Goal: Information Seeking & Learning: Learn about a topic

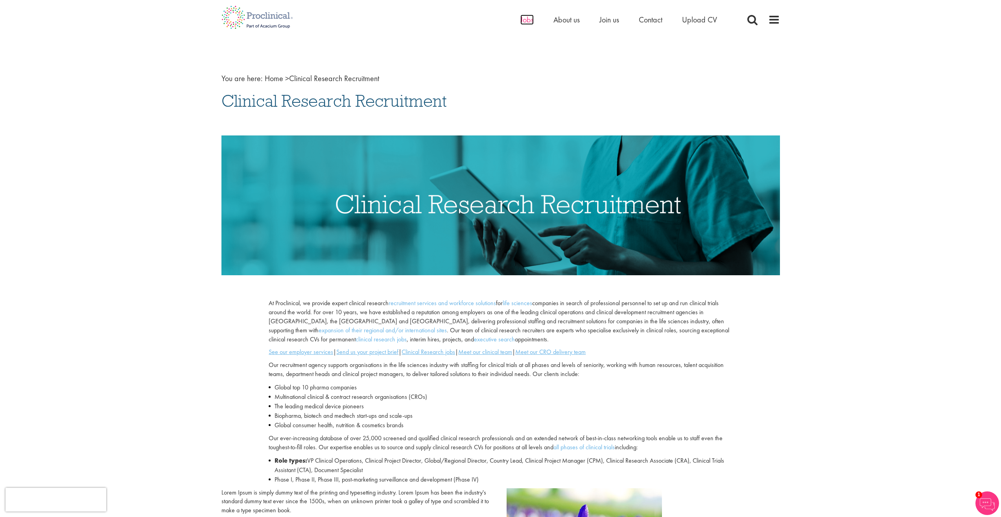
click at [527, 18] on span "Jobs" at bounding box center [526, 20] width 13 height 10
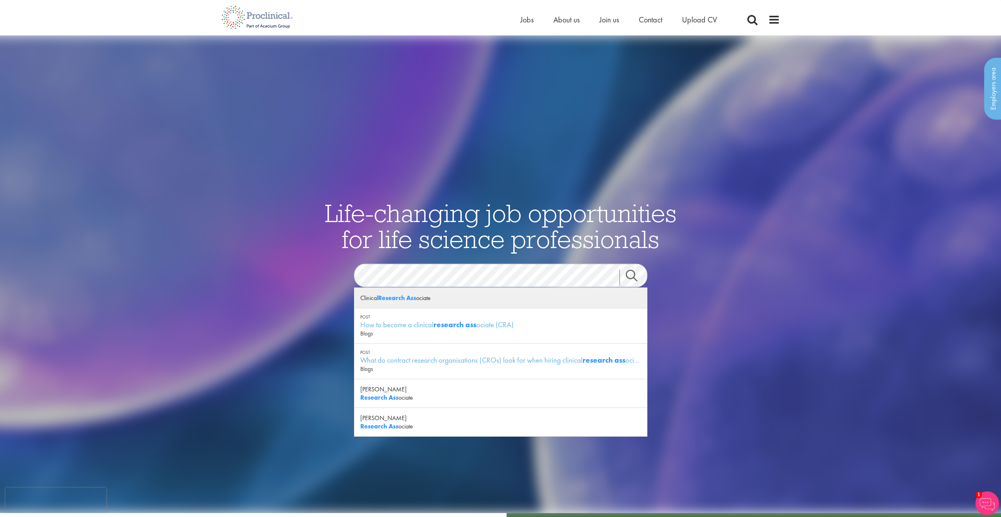
click at [415, 298] on strong "Research Ass" at bounding box center [397, 297] width 38 height 8
